Goal: Transaction & Acquisition: Purchase product/service

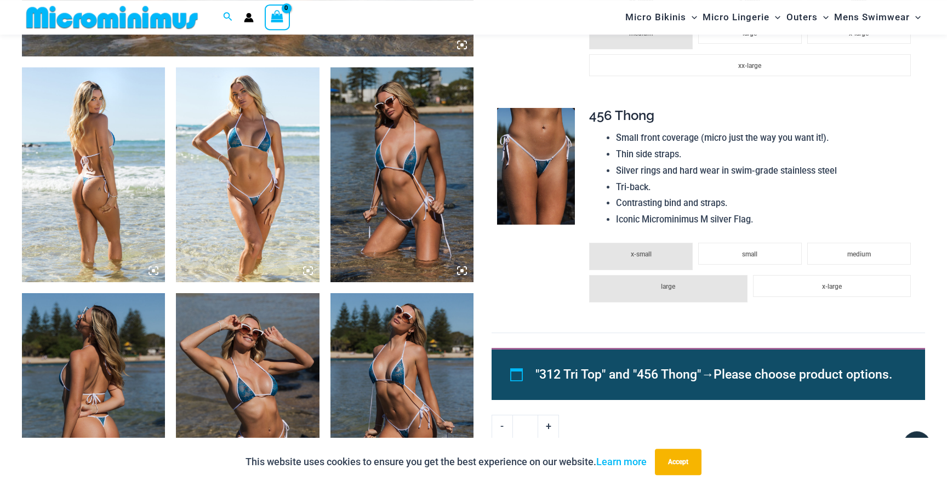
scroll to position [702, 0]
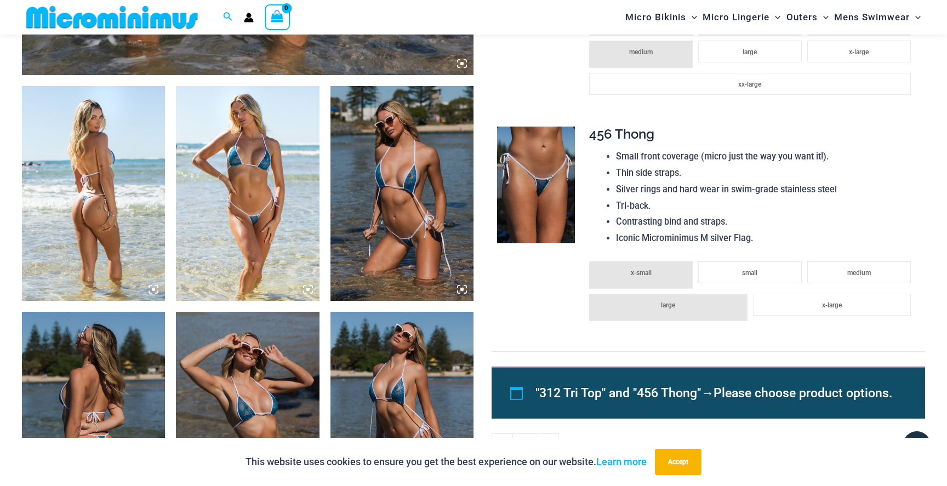
click at [272, 258] on img at bounding box center [247, 193] width 143 height 215
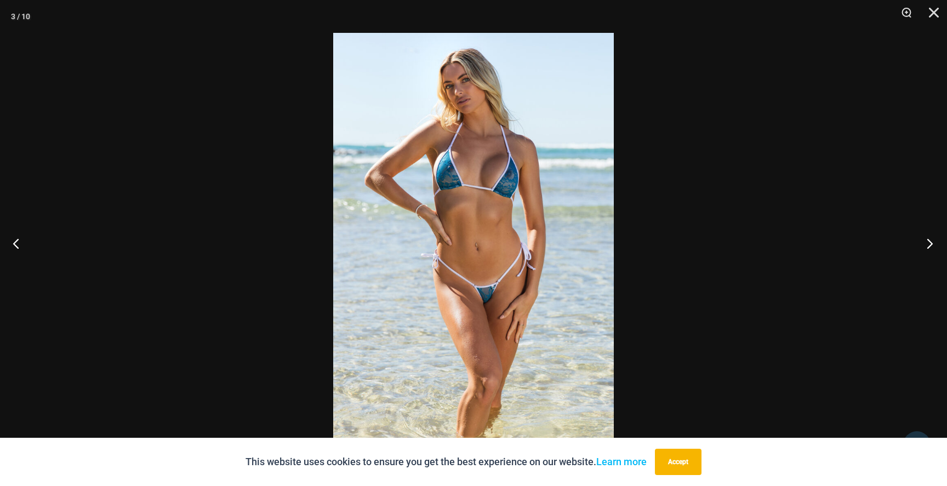
click at [926, 246] on button "Next" at bounding box center [926, 243] width 41 height 55
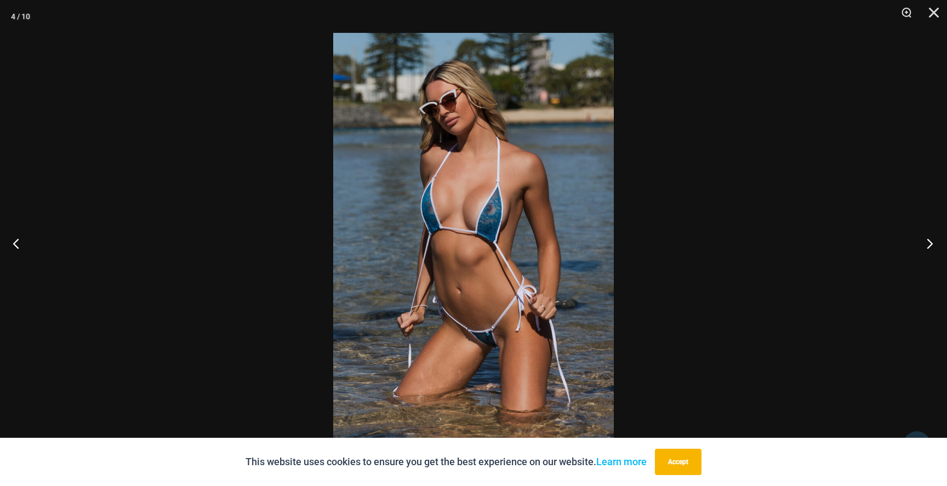
click at [927, 246] on button "Next" at bounding box center [926, 243] width 41 height 55
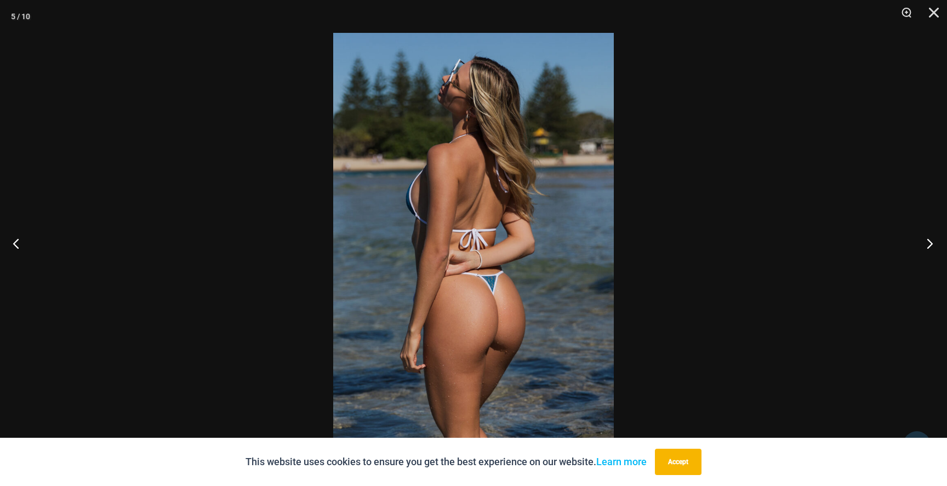
click at [927, 246] on button "Next" at bounding box center [926, 243] width 41 height 55
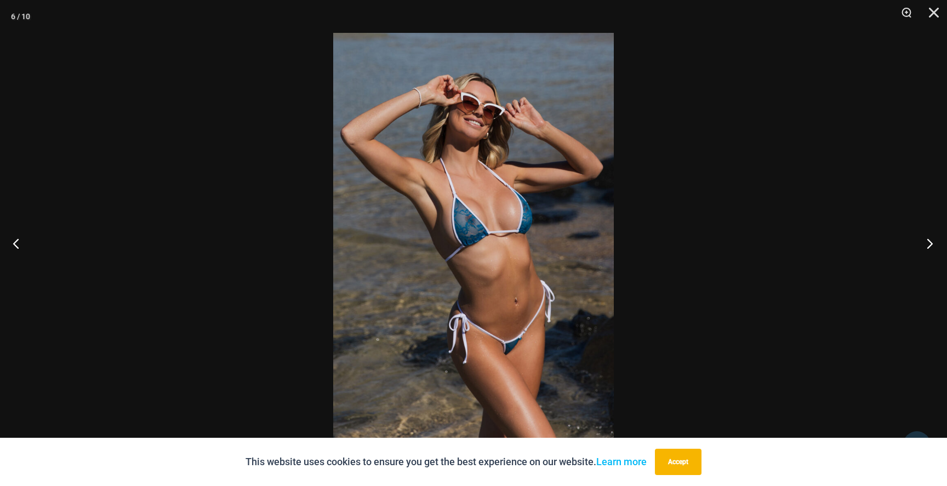
click at [927, 246] on button "Next" at bounding box center [926, 243] width 41 height 55
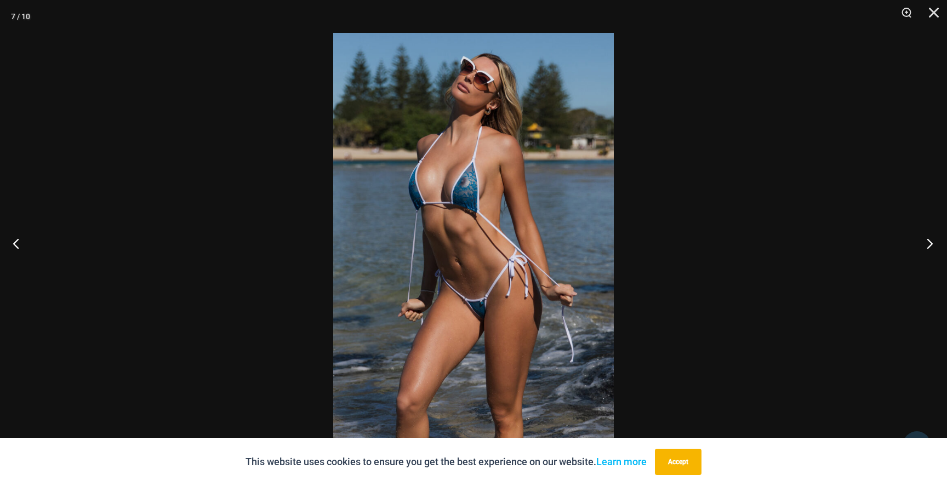
click at [927, 246] on button "Next" at bounding box center [926, 243] width 41 height 55
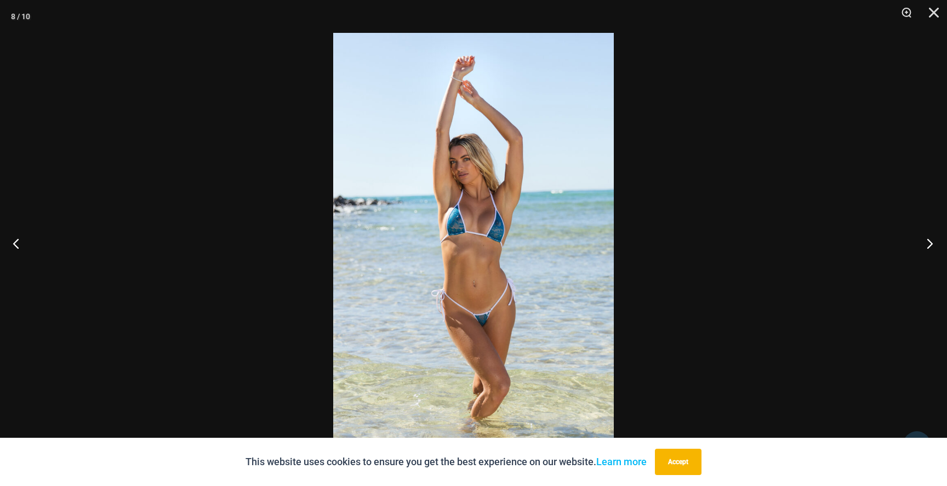
click at [927, 246] on button "Next" at bounding box center [926, 243] width 41 height 55
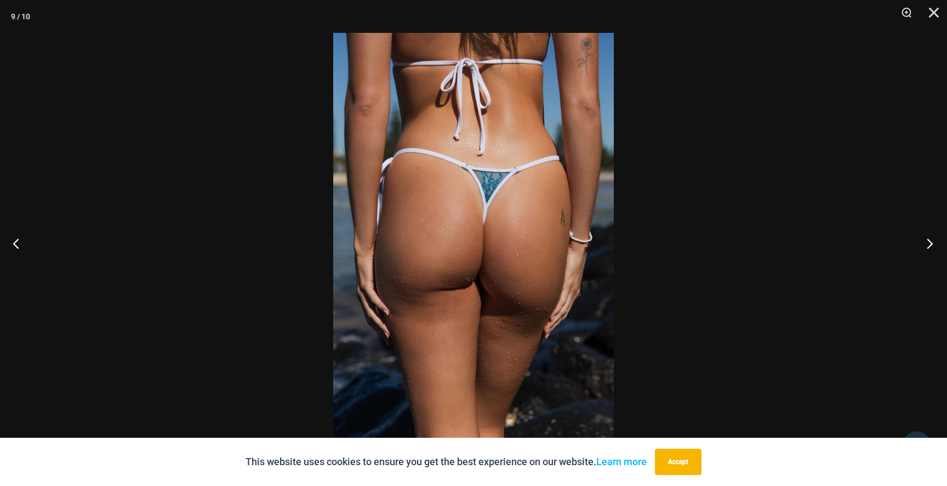
click at [927, 246] on button "Next" at bounding box center [926, 243] width 41 height 55
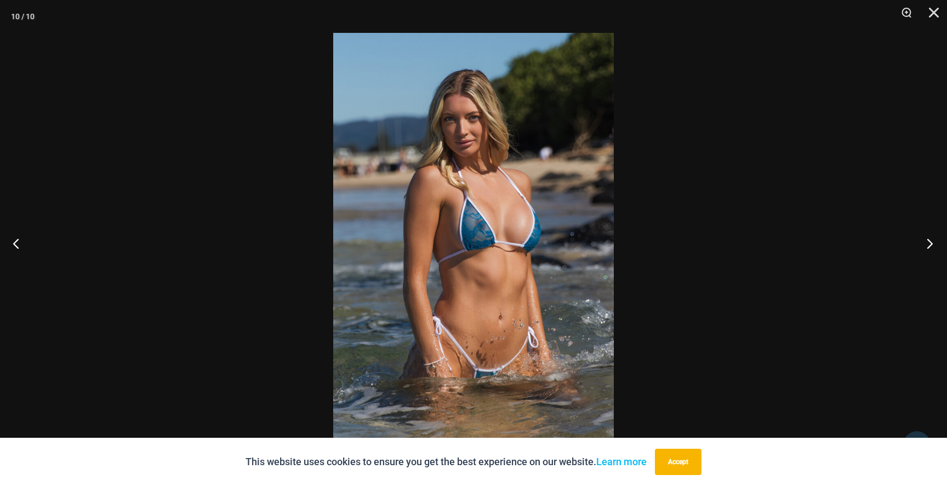
click at [927, 246] on button "Next" at bounding box center [926, 243] width 41 height 55
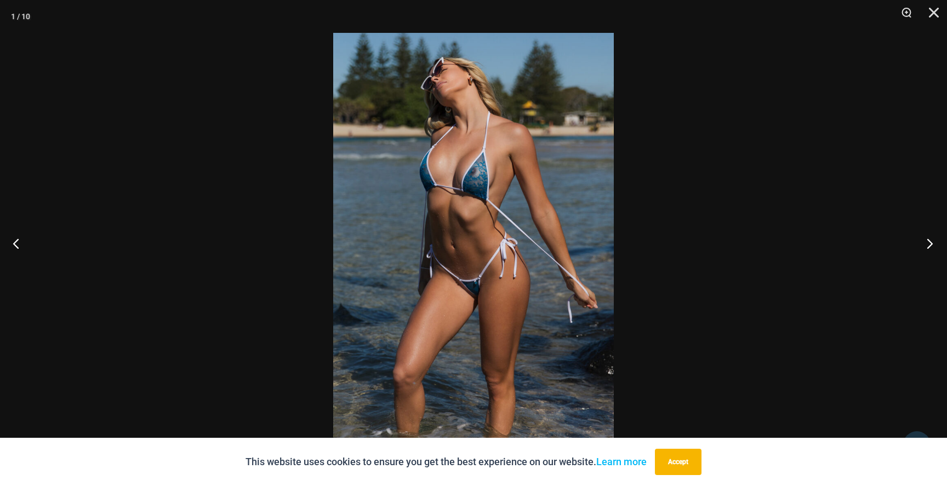
click at [927, 246] on button "Next" at bounding box center [926, 243] width 41 height 55
